Goal: Transaction & Acquisition: Subscribe to service/newsletter

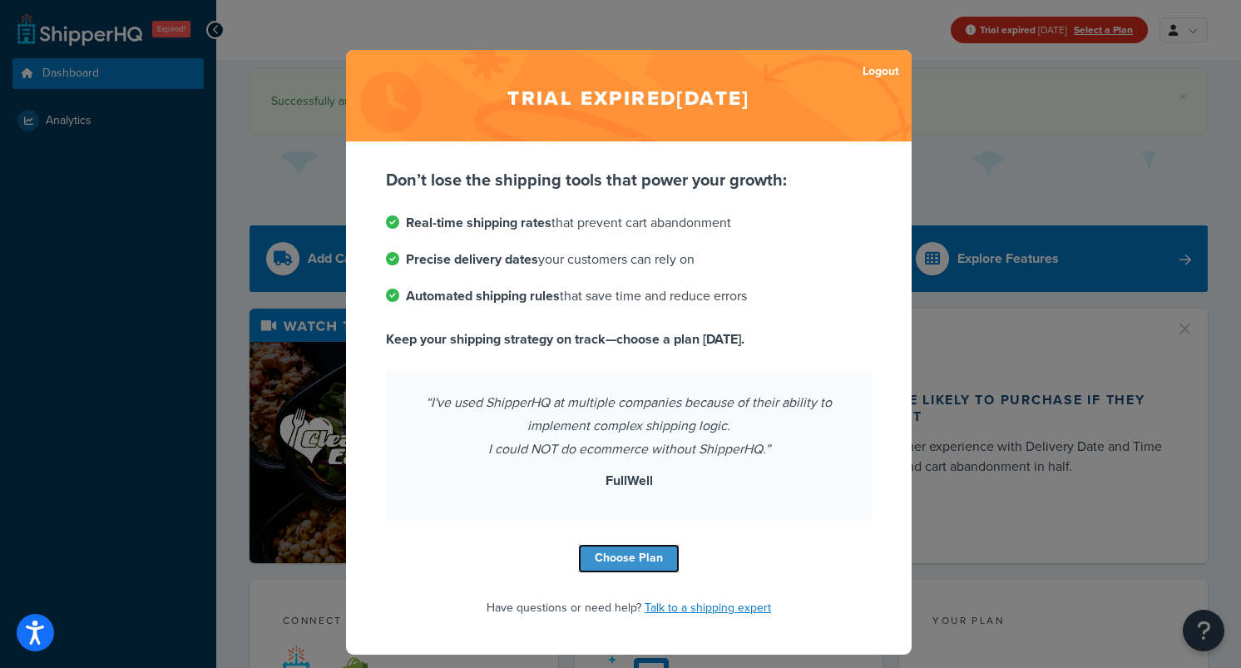
click at [631, 558] on link "Choose Plan" at bounding box center [629, 558] width 102 height 29
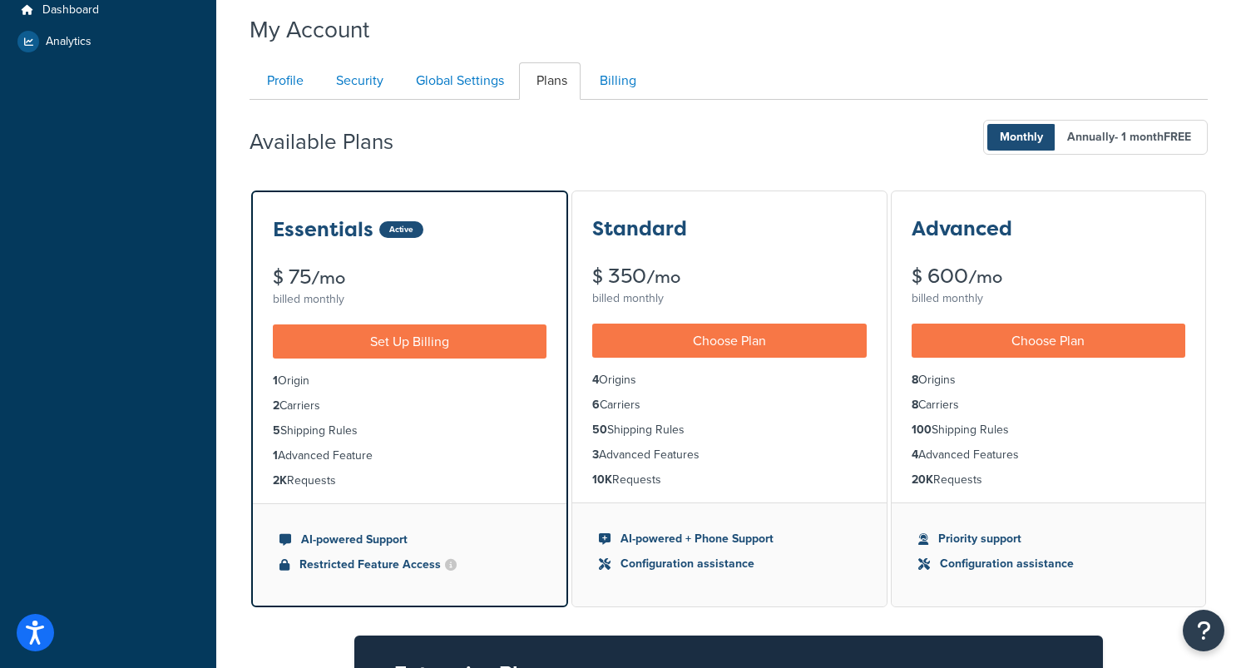
scroll to position [60, 0]
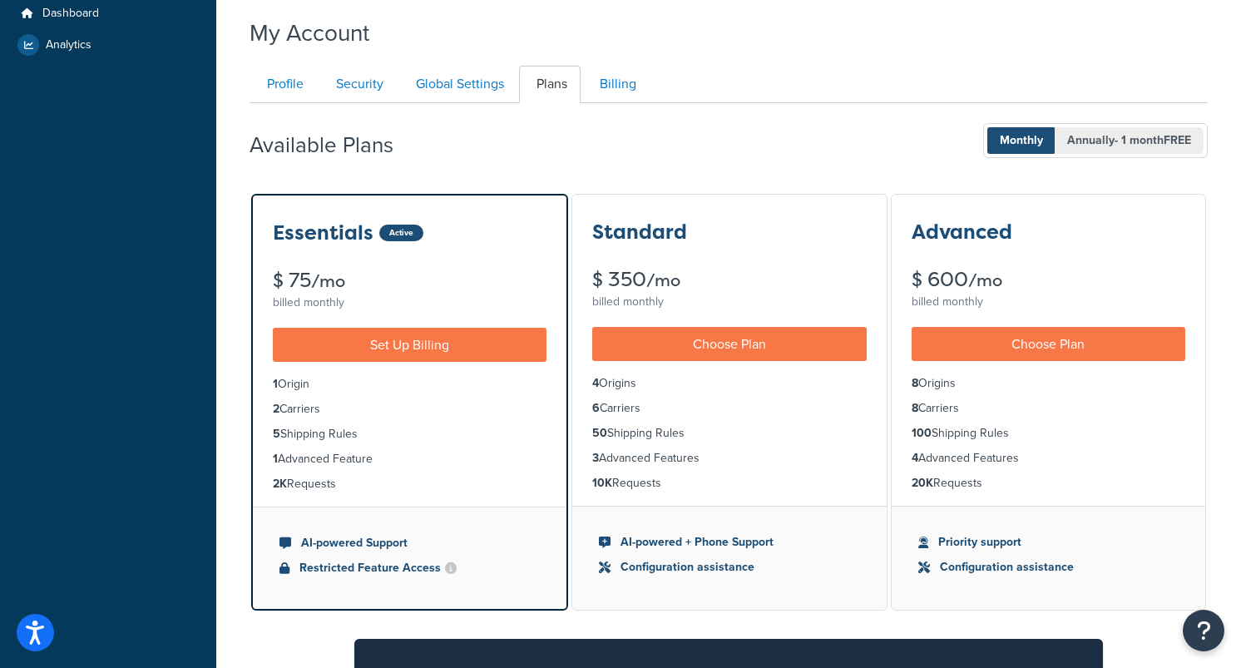
click at [1087, 145] on span "Annually - 1 month FREE" at bounding box center [1129, 140] width 149 height 27
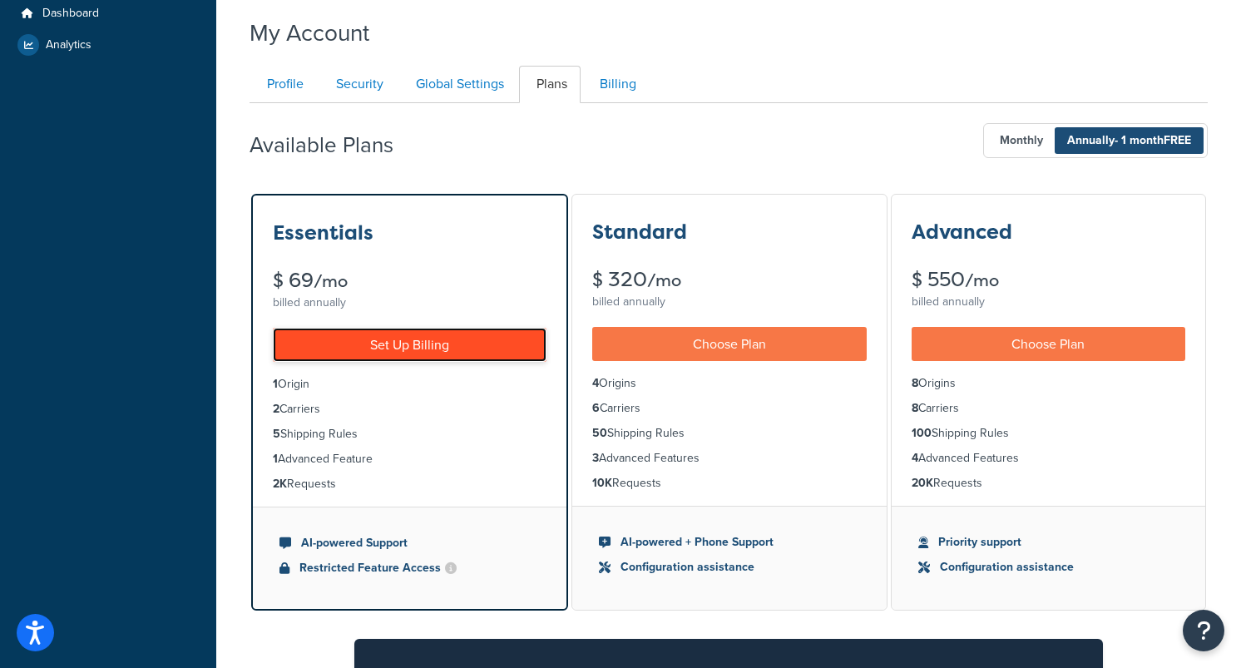
click at [467, 352] on link "Set Up Billing" at bounding box center [410, 345] width 274 height 34
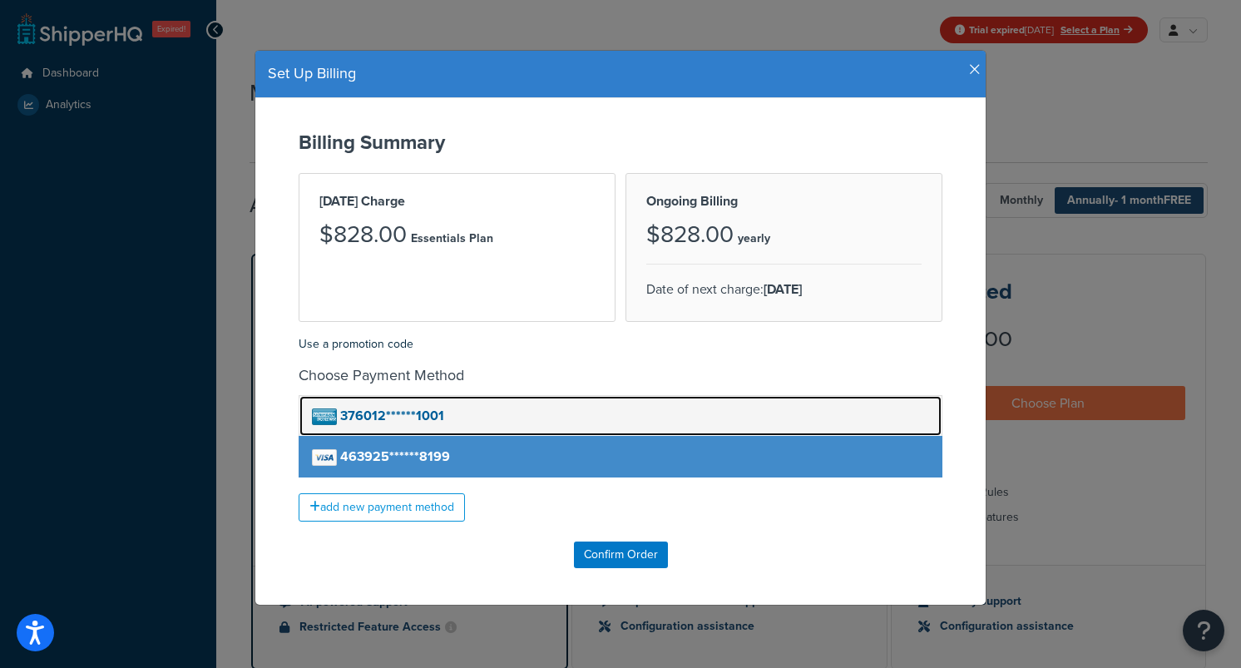
click at [466, 419] on link "376012******1001" at bounding box center [621, 416] width 644 height 42
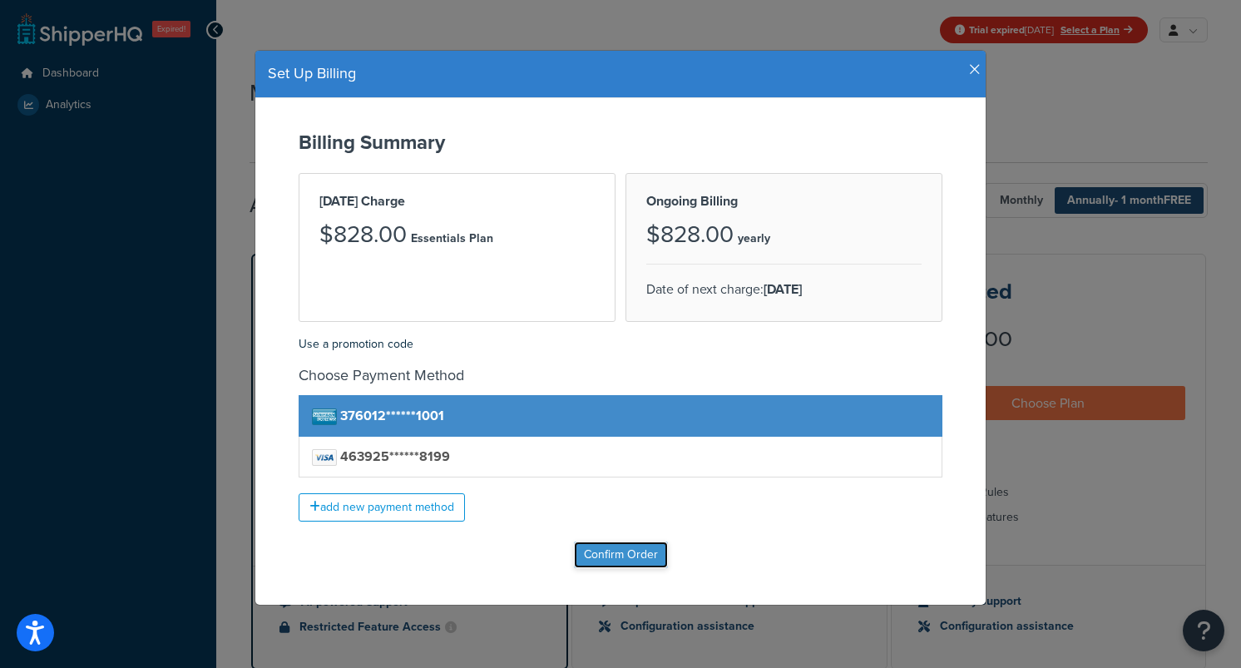
click at [613, 552] on input "Confirm Order" at bounding box center [621, 555] width 94 height 27
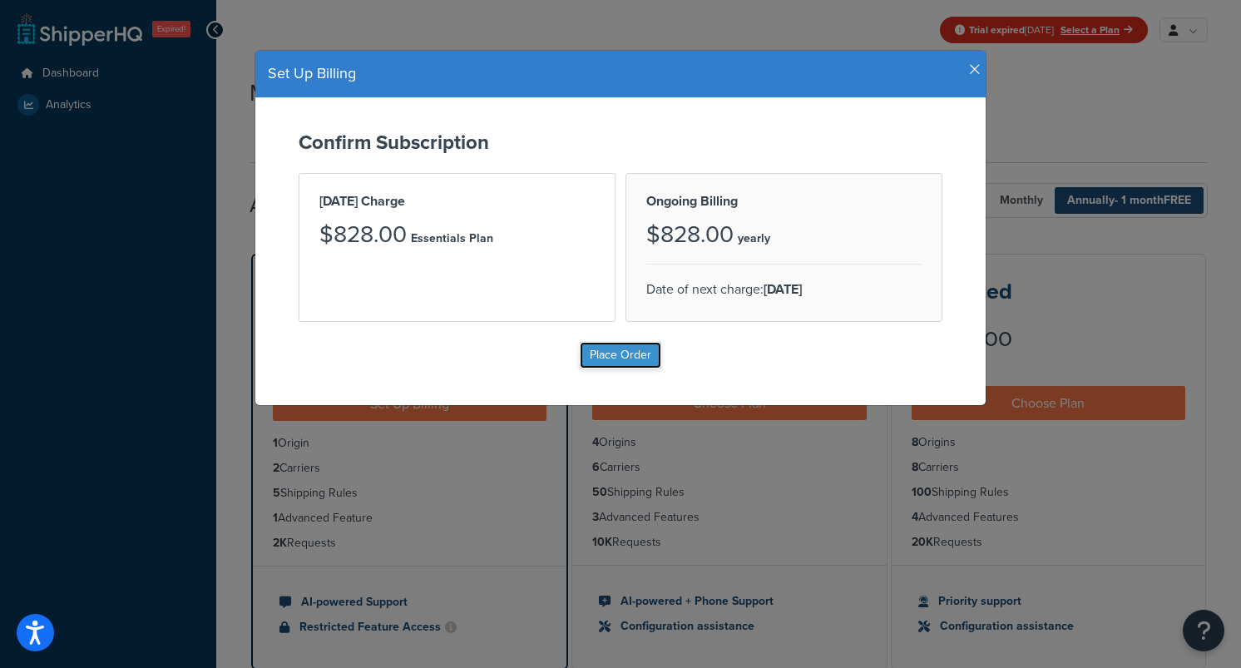
click at [634, 363] on input "Place Order" at bounding box center [621, 355] width 82 height 27
type input "Place Order"
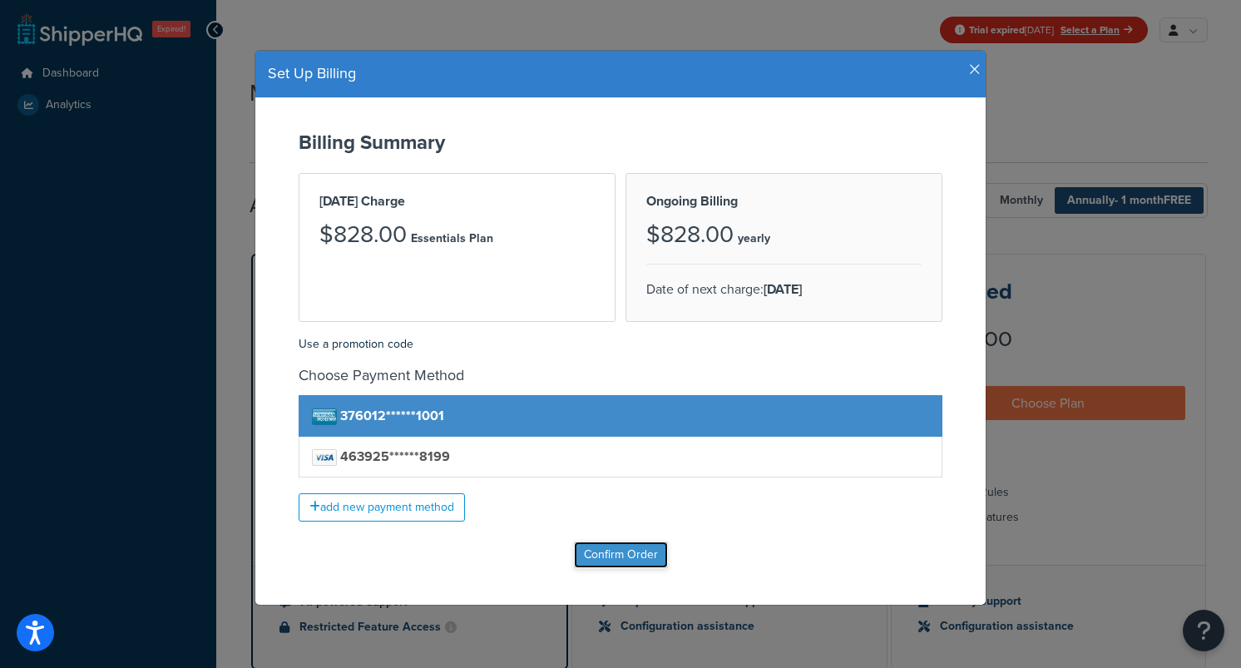
click at [633, 551] on input "Confirm Order" at bounding box center [621, 555] width 94 height 27
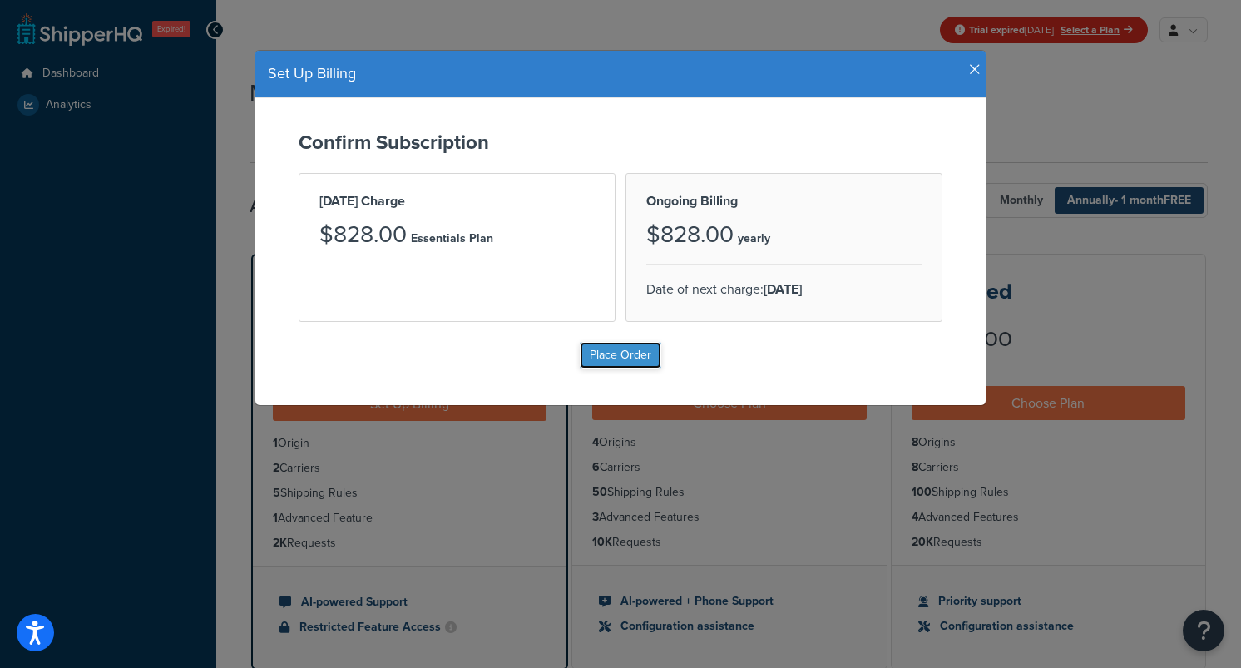
click at [643, 363] on input "Place Order" at bounding box center [621, 355] width 82 height 27
type input "Place Order"
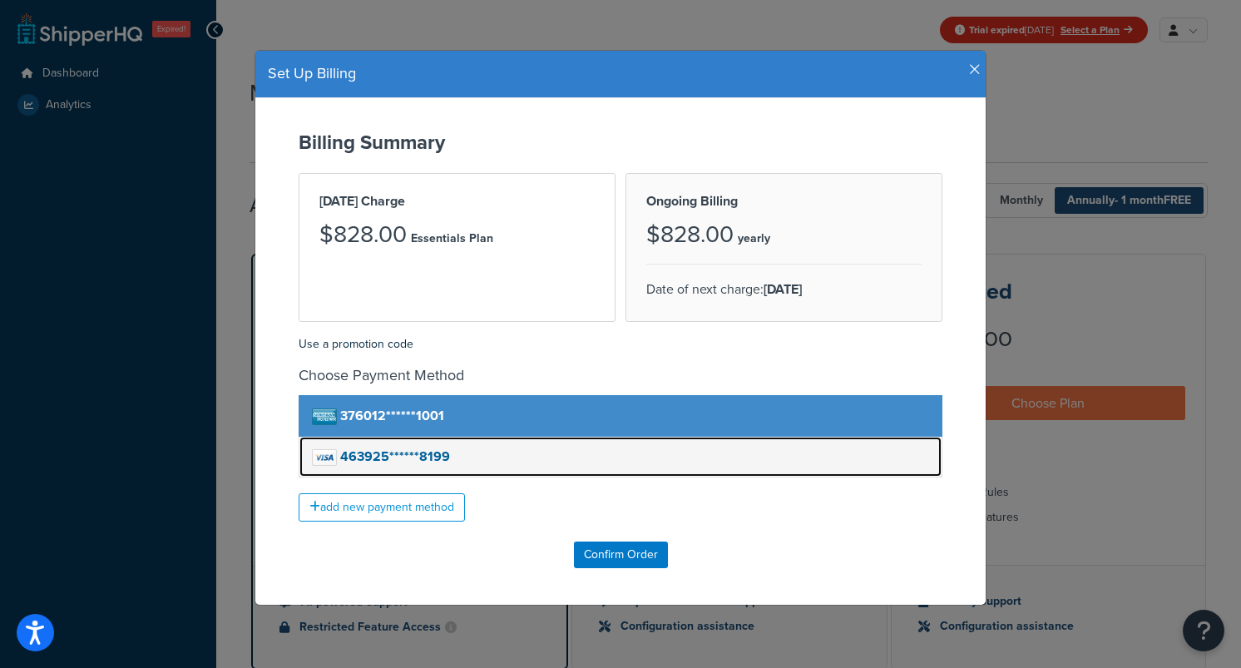
click at [589, 451] on link "463925******8199" at bounding box center [621, 457] width 644 height 42
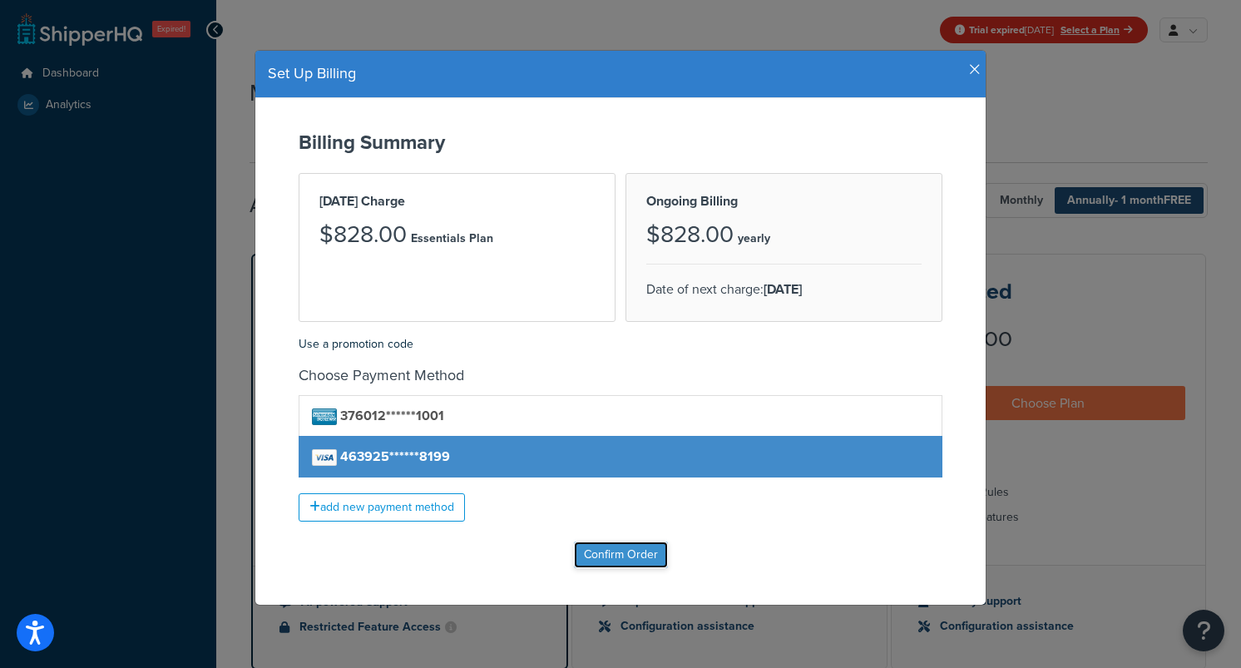
click at [605, 552] on input "Confirm Order" at bounding box center [621, 555] width 94 height 27
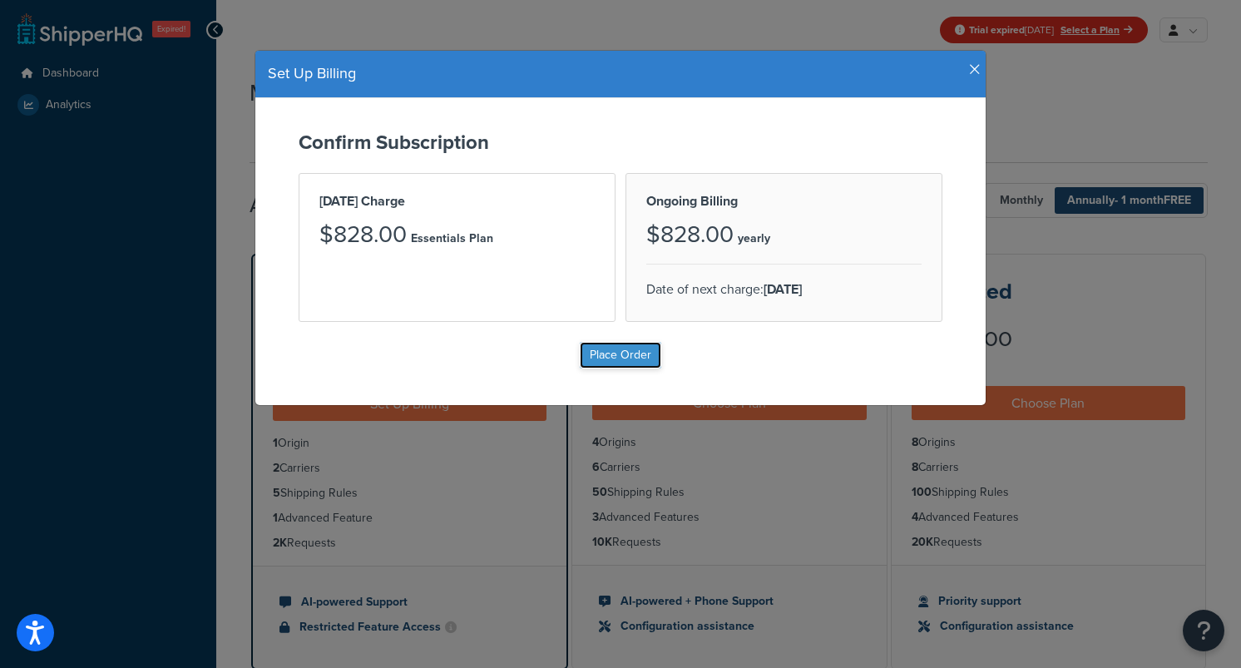
click at [614, 365] on input "Place Order" at bounding box center [621, 355] width 82 height 27
type input "Place Order"
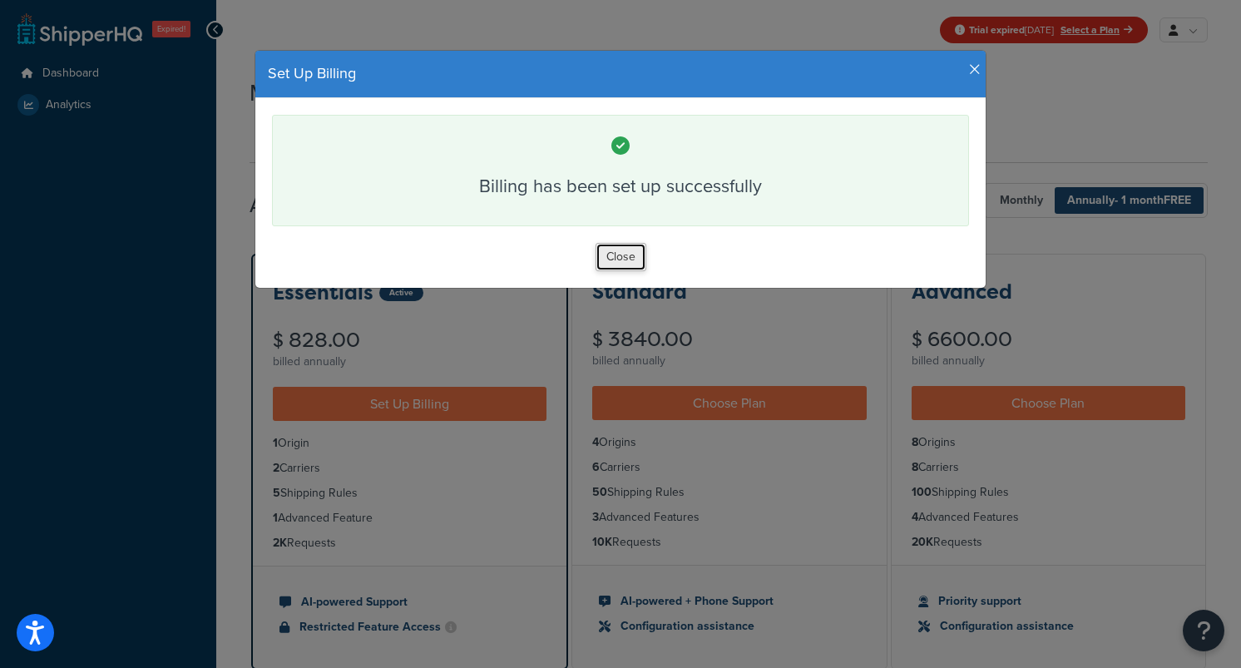
click at [619, 264] on button "Close" at bounding box center [621, 257] width 51 height 28
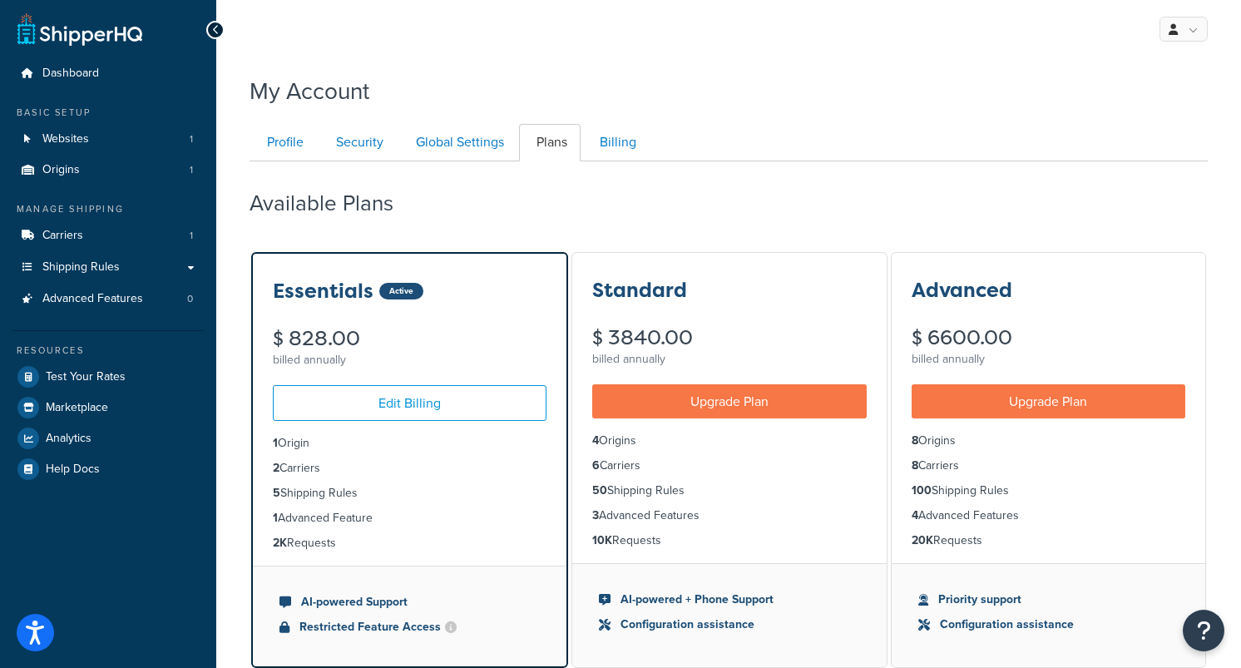
click at [669, 212] on div "Available Plans" at bounding box center [729, 199] width 958 height 49
click at [618, 141] on link "Billing" at bounding box center [615, 142] width 67 height 37
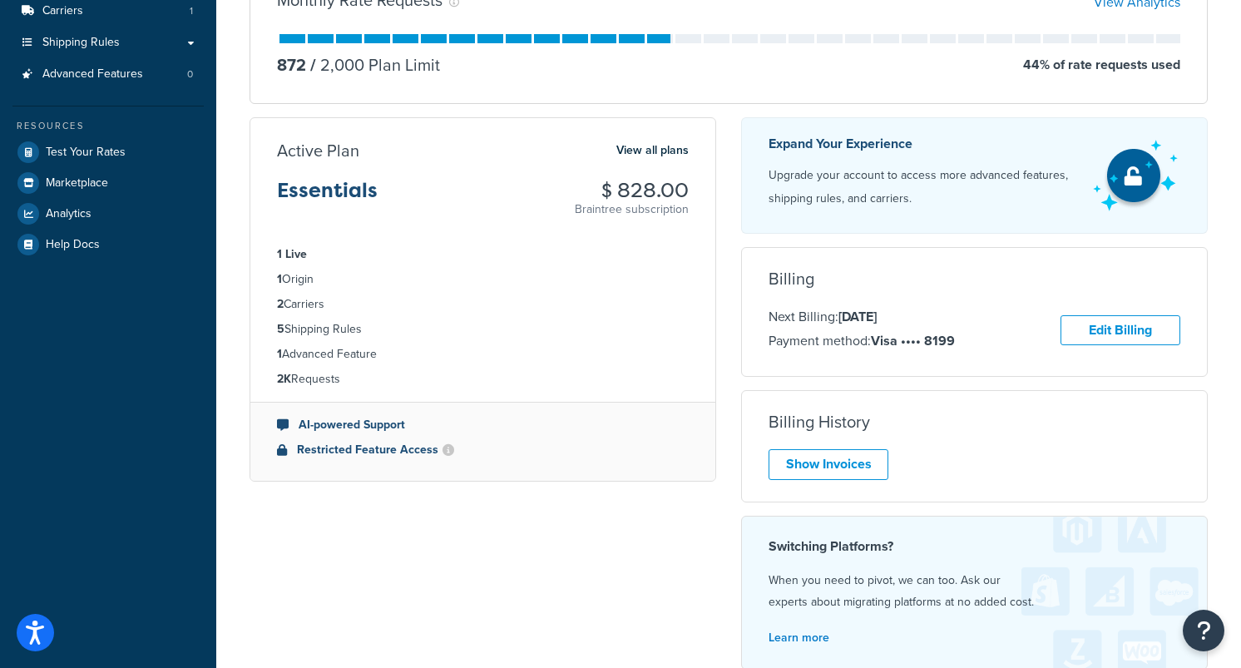
scroll to position [236, 0]
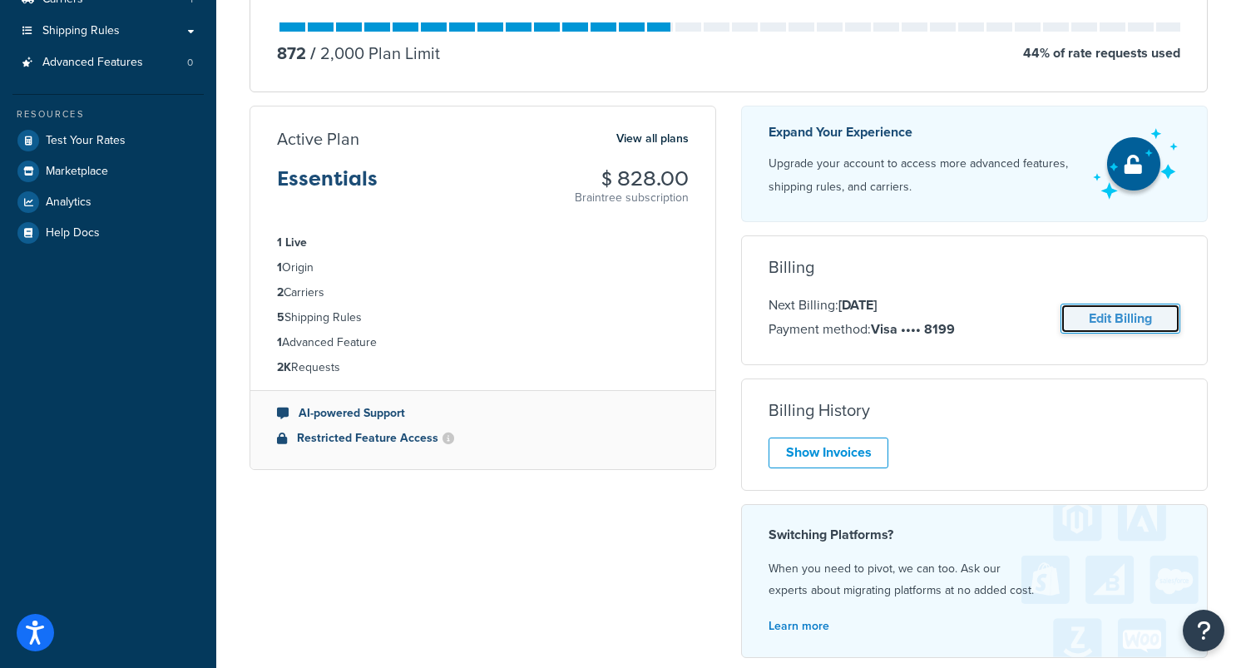
click at [1121, 324] on link "Edit Billing" at bounding box center [1121, 319] width 120 height 31
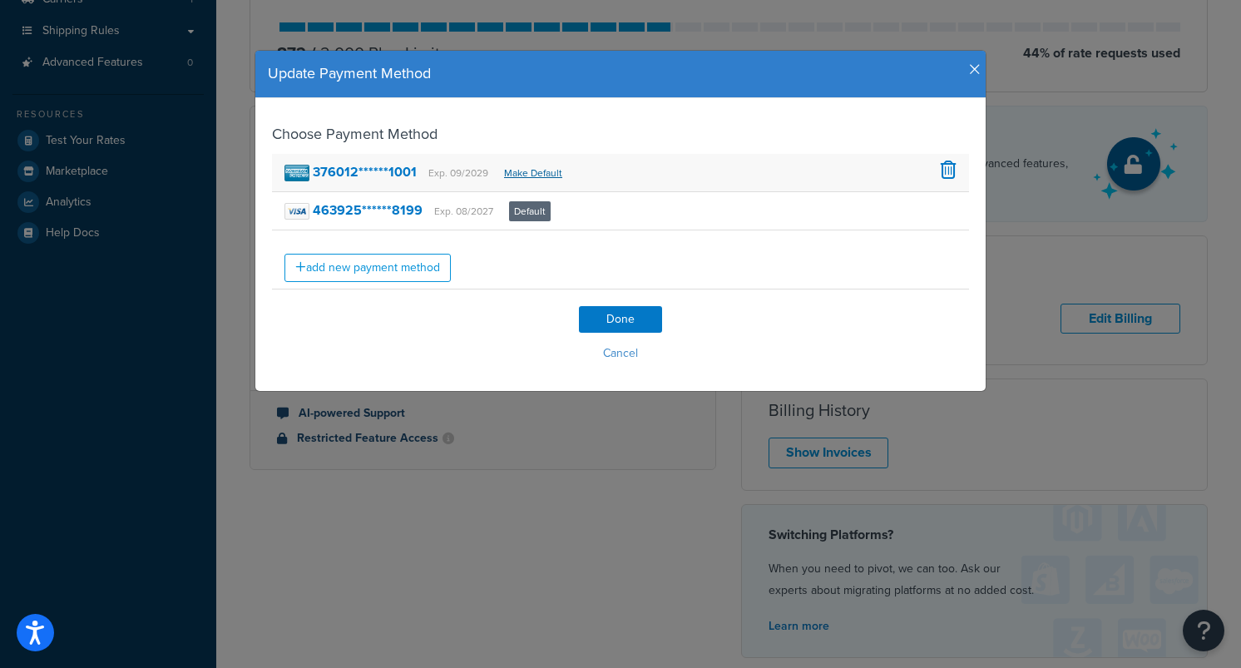
click at [535, 174] on link "Make Default" at bounding box center [533, 173] width 58 height 15
click at [617, 323] on input "Done" at bounding box center [620, 319] width 83 height 27
